Goal: Task Accomplishment & Management: Manage account settings

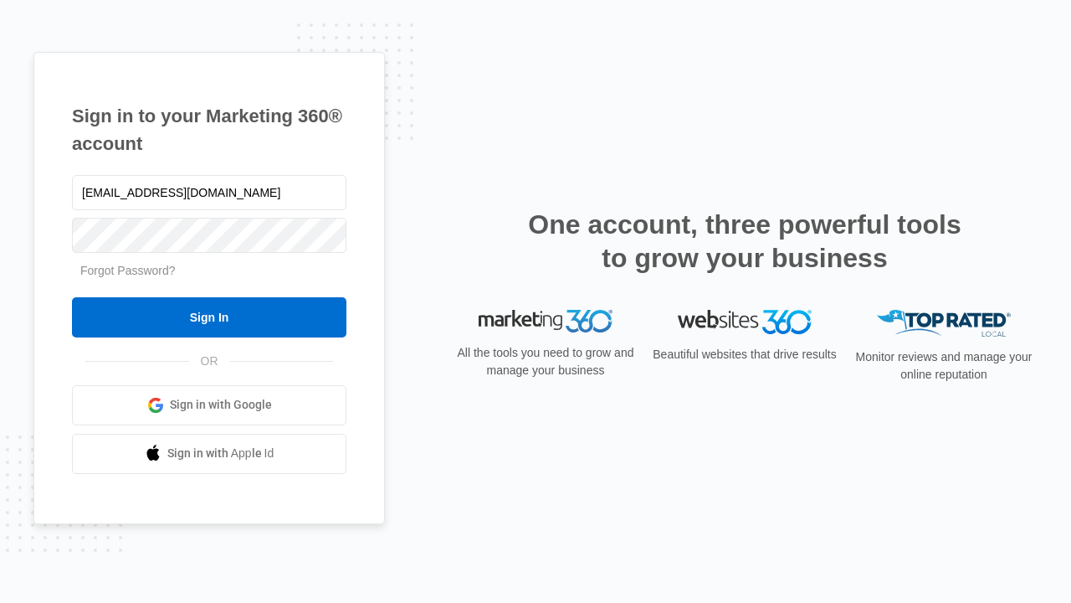
type input "[EMAIL_ADDRESS][DOMAIN_NAME]"
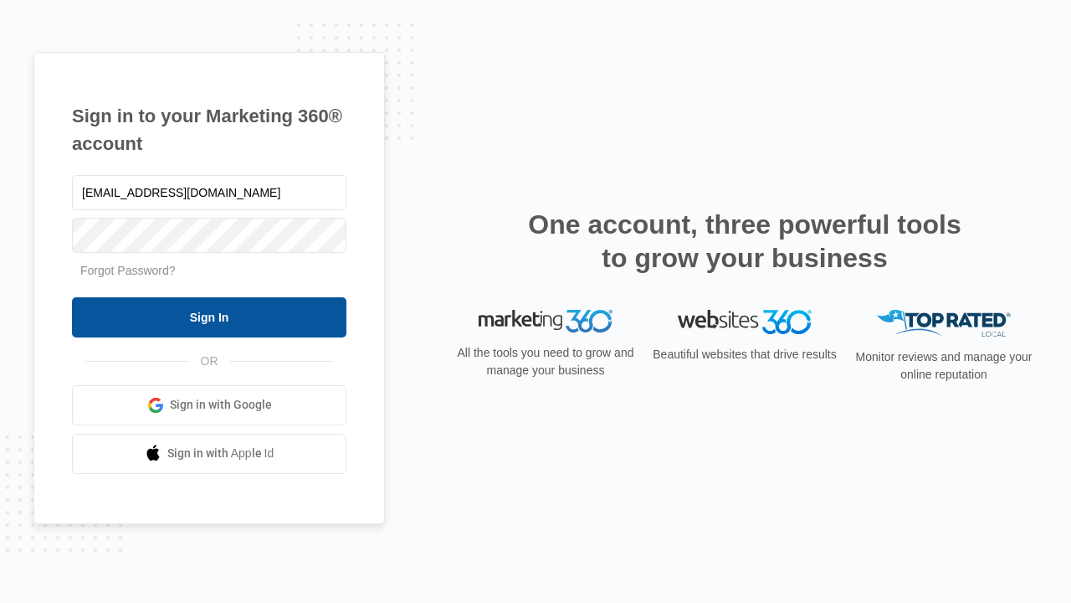
click at [209, 316] on input "Sign In" at bounding box center [209, 317] width 275 height 40
